Goal: Check status: Check status

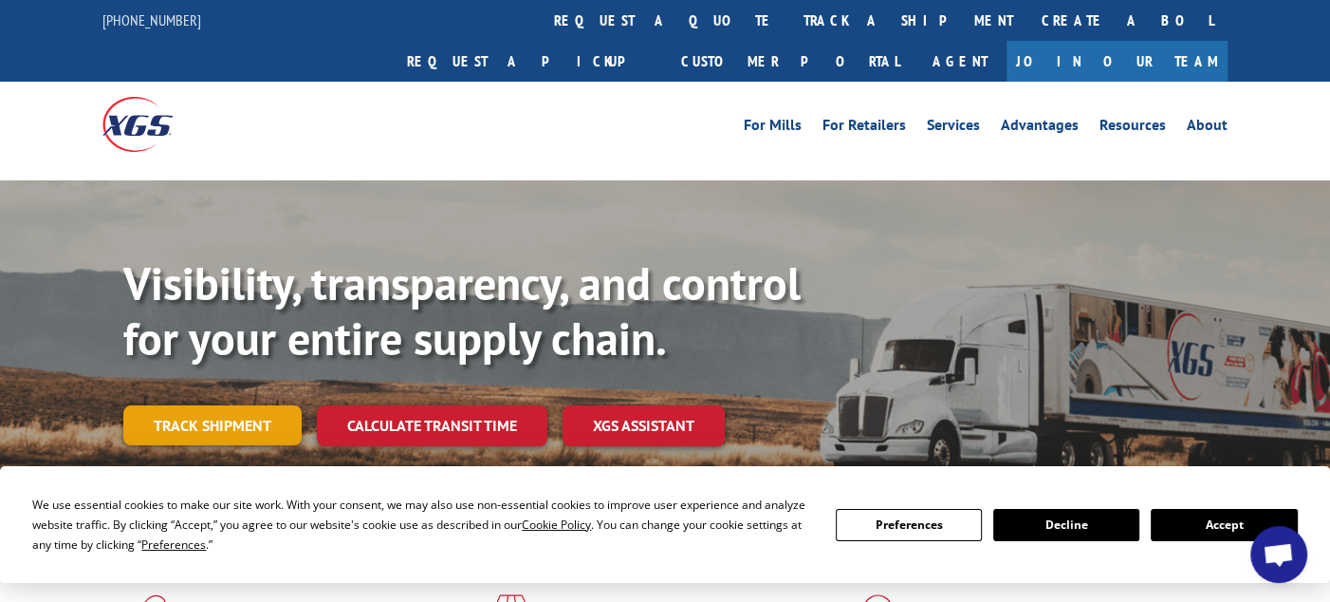
click at [209, 405] on link "Track shipment" at bounding box center [212, 425] width 178 height 40
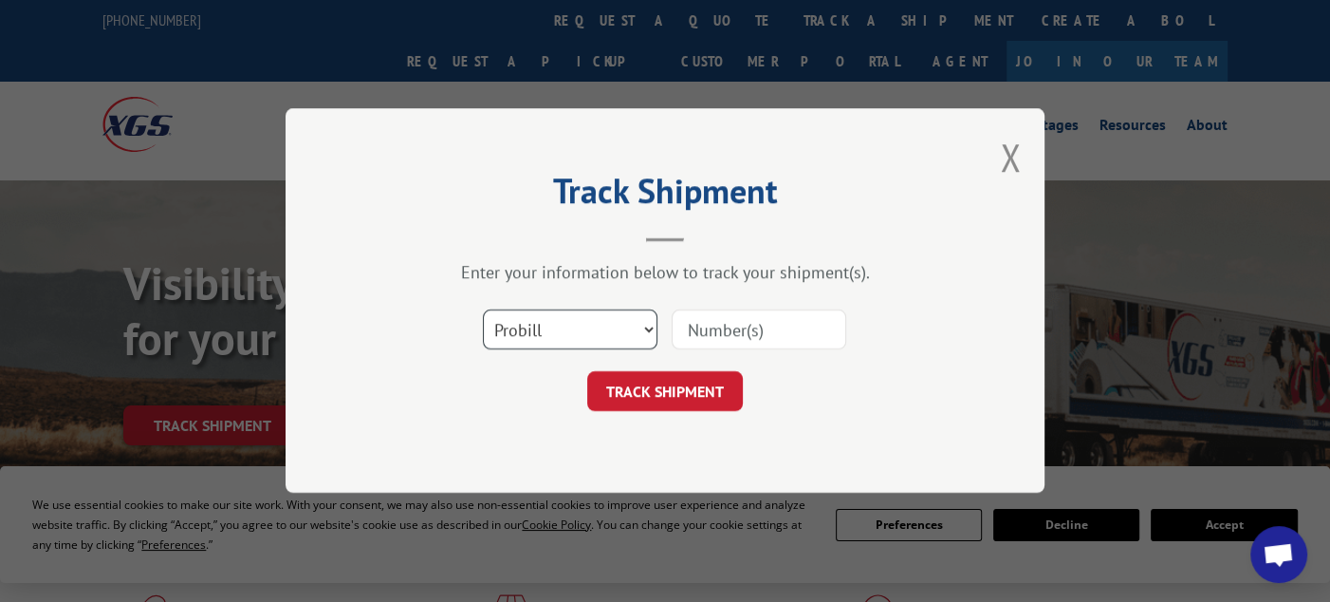
click at [584, 312] on select "Select category... Probill BOL PO" at bounding box center [570, 330] width 175 height 40
select select "bol"
click at [483, 310] on select "Select category... Probill BOL PO" at bounding box center [570, 330] width 175 height 40
click at [788, 314] on input at bounding box center [759, 330] width 175 height 40
paste input "7083643"
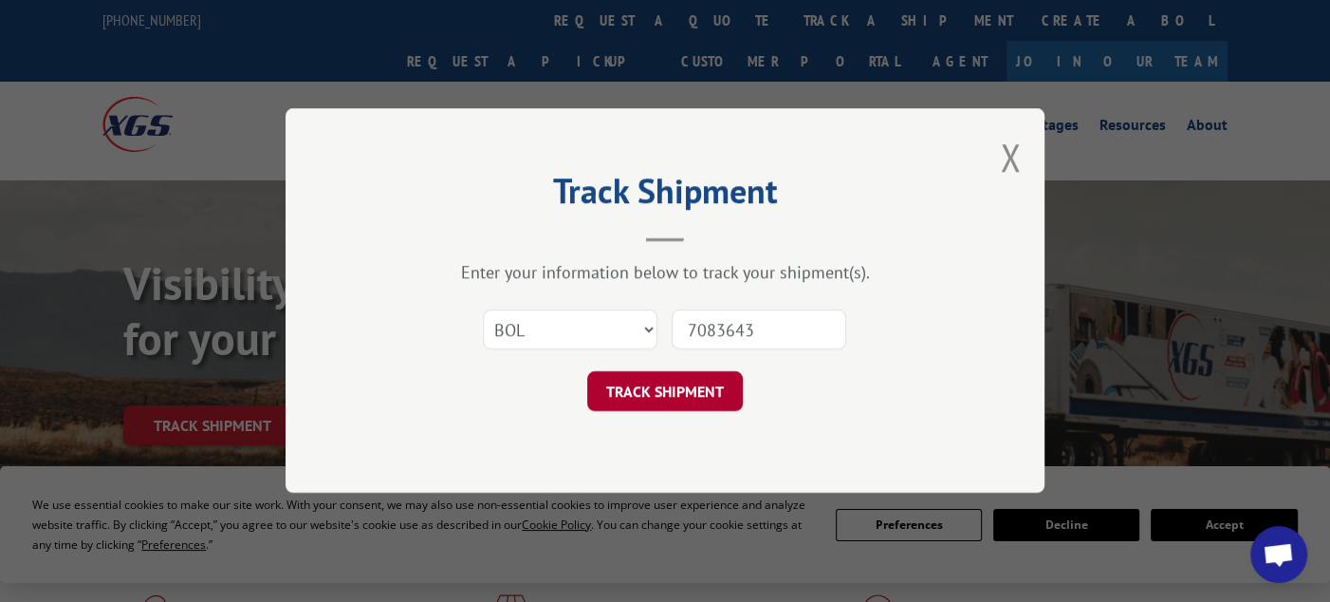
type input "7083643"
click at [709, 398] on button "TRACK SHIPMENT" at bounding box center [665, 392] width 156 height 40
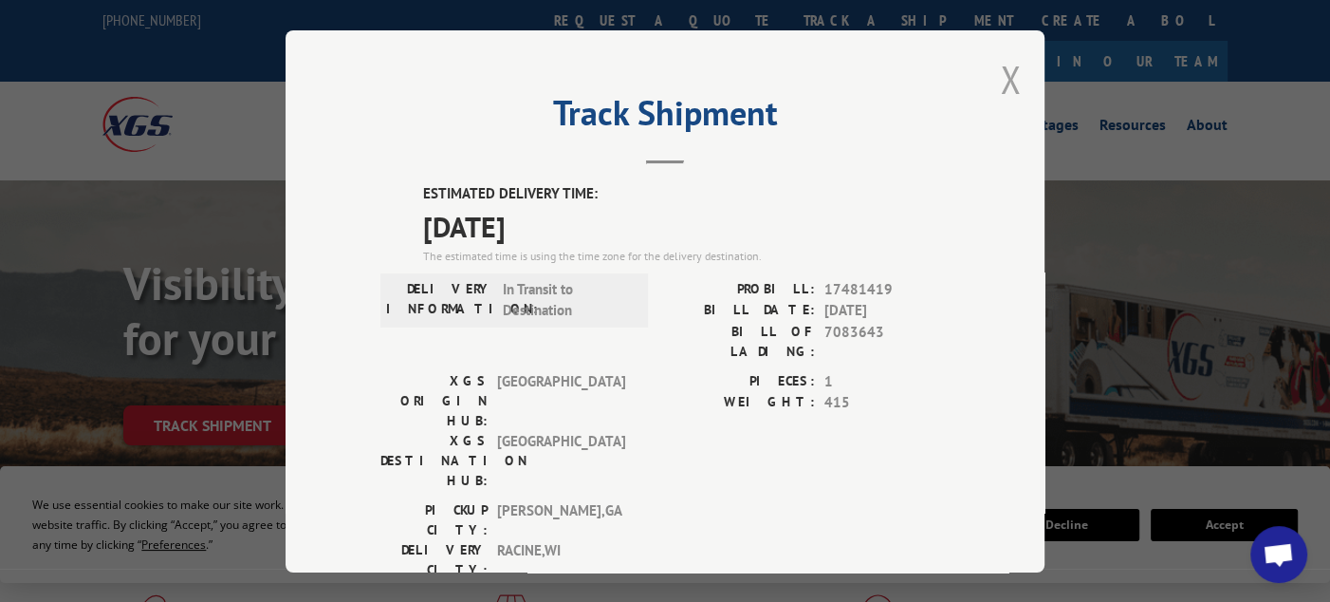
click at [1000, 81] on button "Close modal" at bounding box center [1010, 79] width 21 height 50
